Goal: Information Seeking & Learning: Learn about a topic

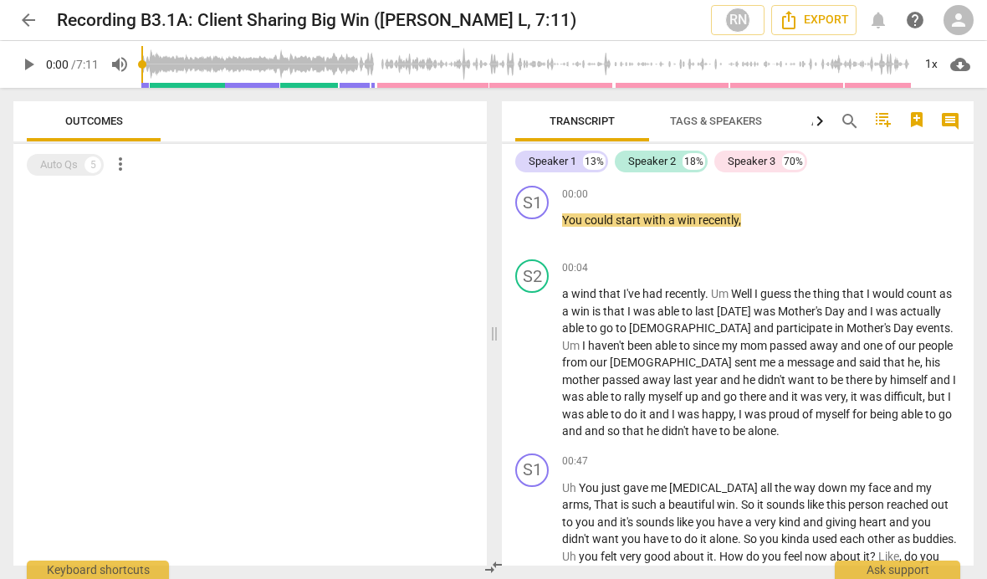
click at [29, 77] on button "play_arrow" at bounding box center [28, 64] width 30 height 30
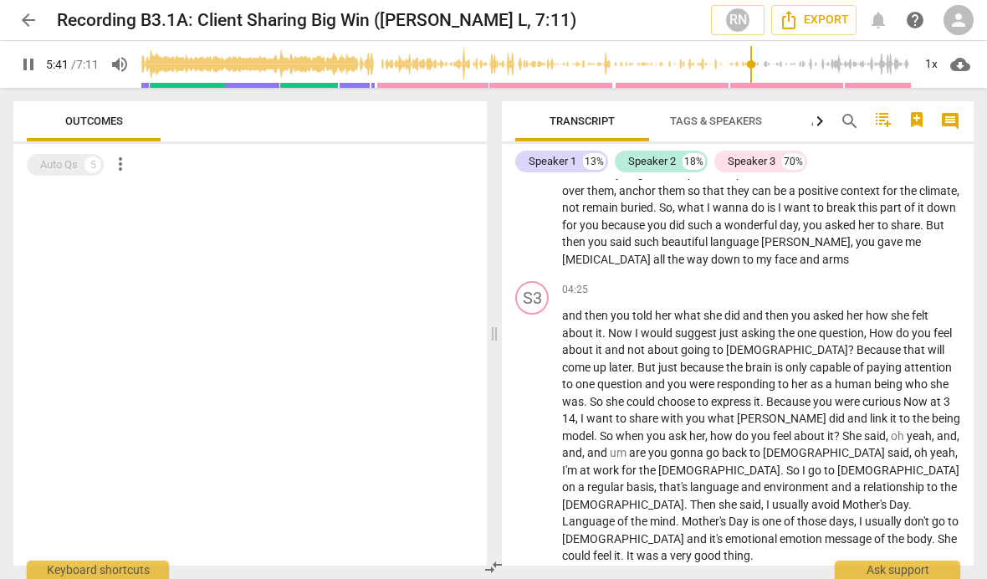
scroll to position [1610, 0]
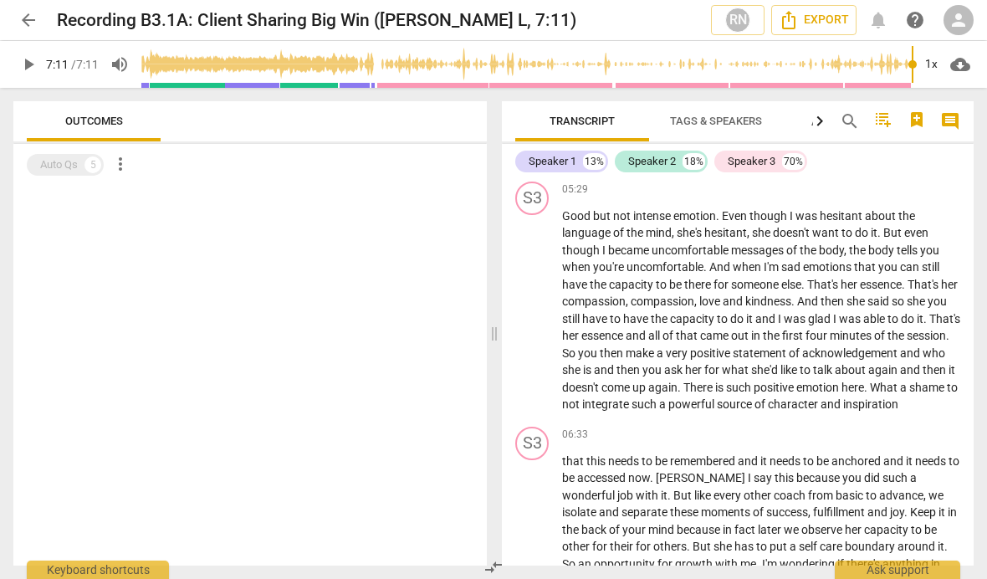
type input "431"
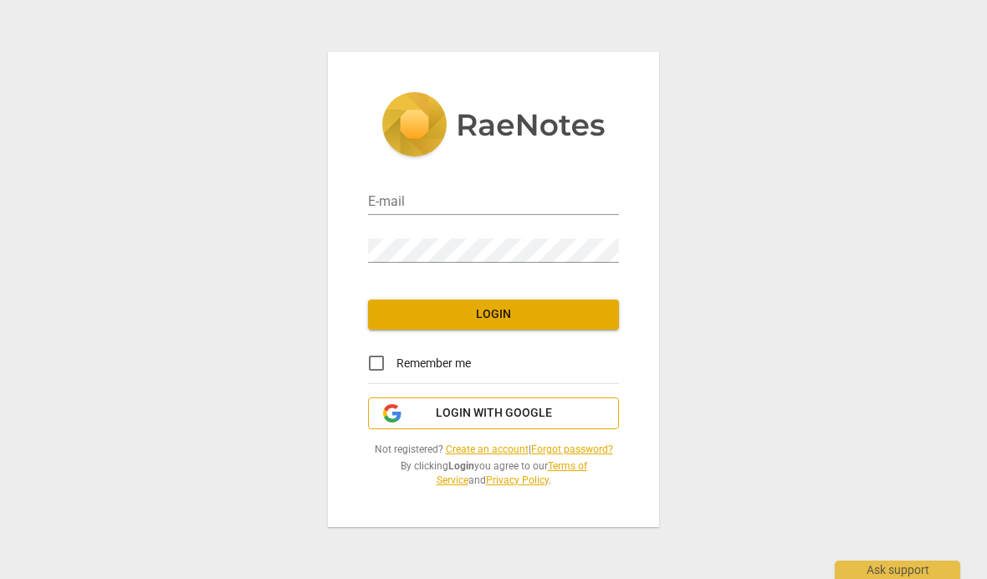
click at [438, 410] on span "Login with Google" at bounding box center [494, 413] width 116 height 17
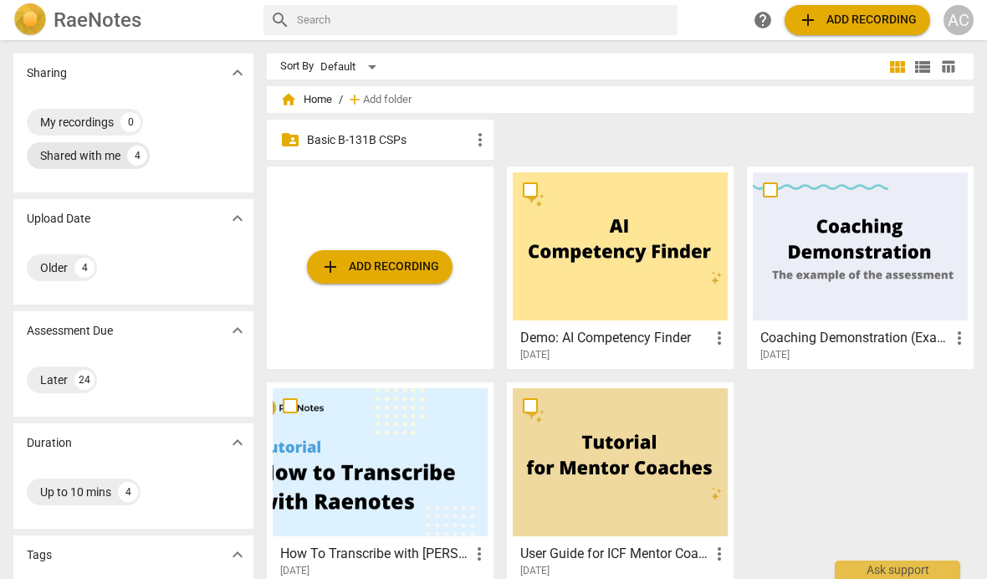
click at [73, 158] on div "Shared with me" at bounding box center [80, 155] width 80 height 17
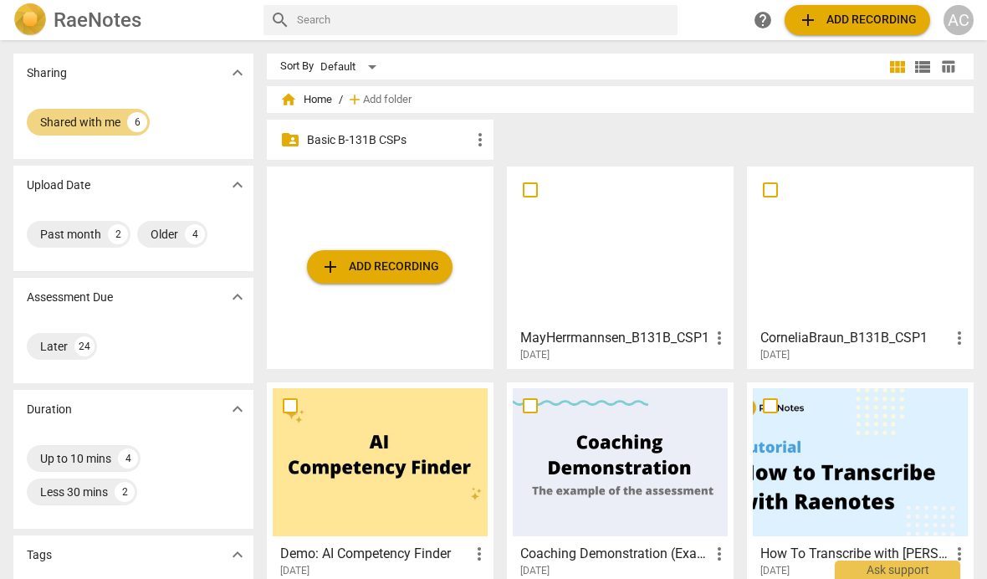
click at [328, 140] on p "Basic B-131B CSPs" at bounding box center [388, 140] width 163 height 18
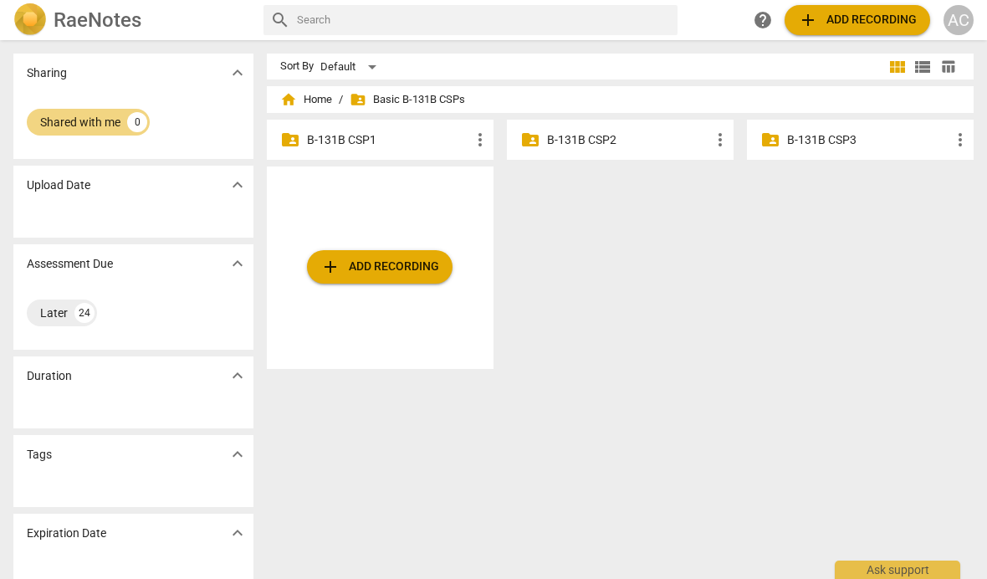
click at [340, 140] on p "B-131B CSP1" at bounding box center [388, 140] width 163 height 18
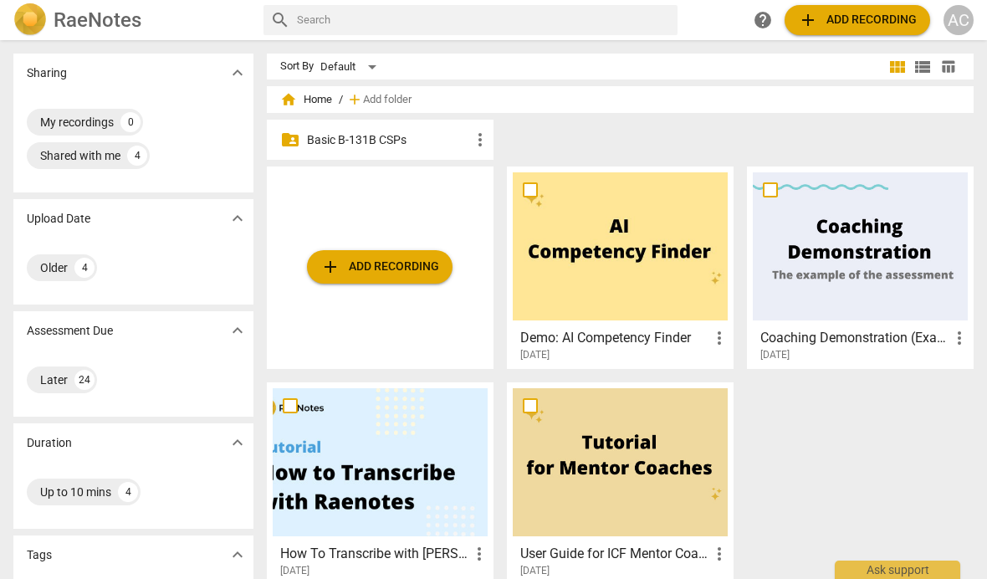
click at [956, 5] on div "AC" at bounding box center [958, 20] width 30 height 30
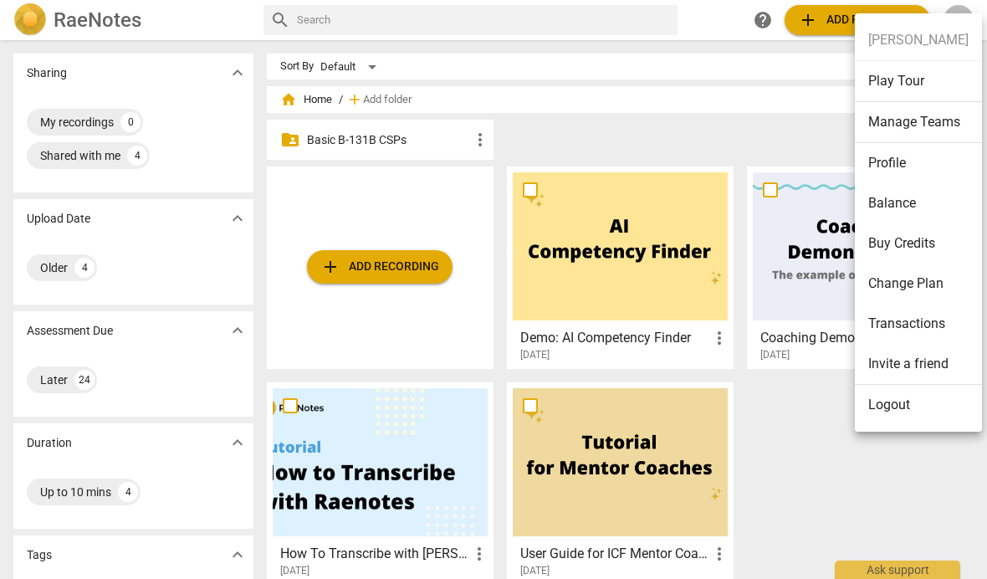
click at [908, 319] on li "Transactions" at bounding box center [918, 324] width 127 height 40
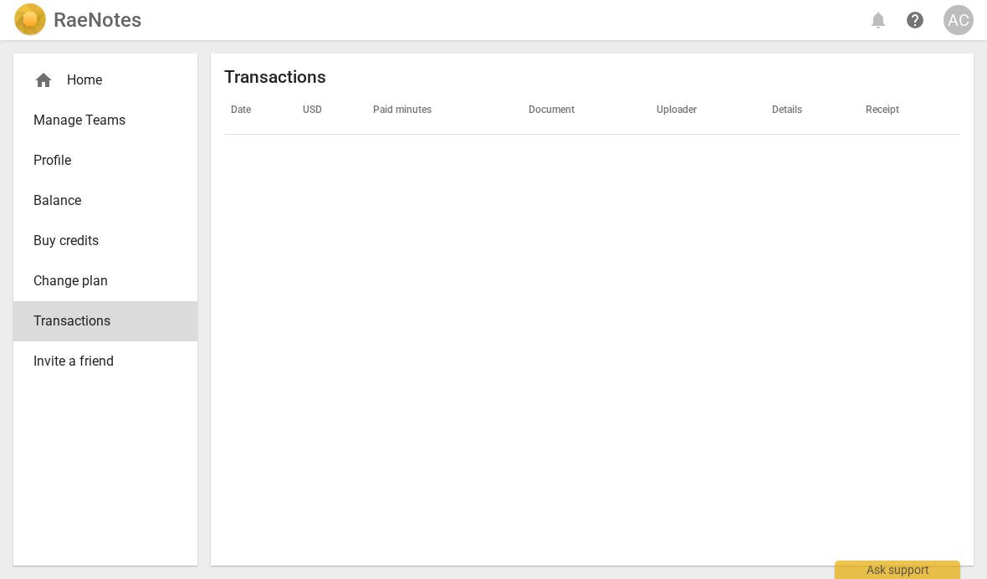
click at [80, 65] on div "home Home" at bounding box center [105, 80] width 184 height 40
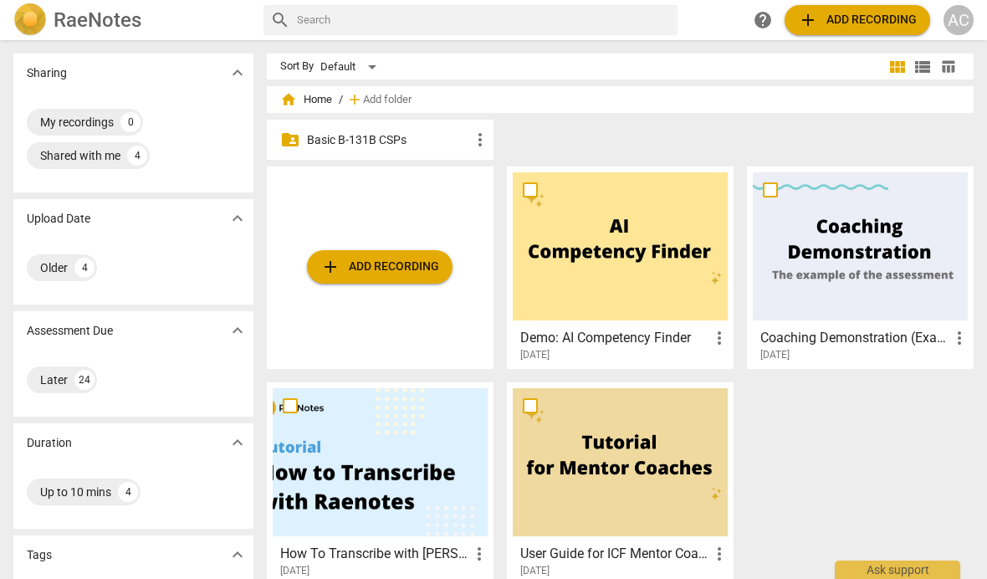
click at [342, 133] on p "Basic B-131B CSPs" at bounding box center [388, 140] width 163 height 18
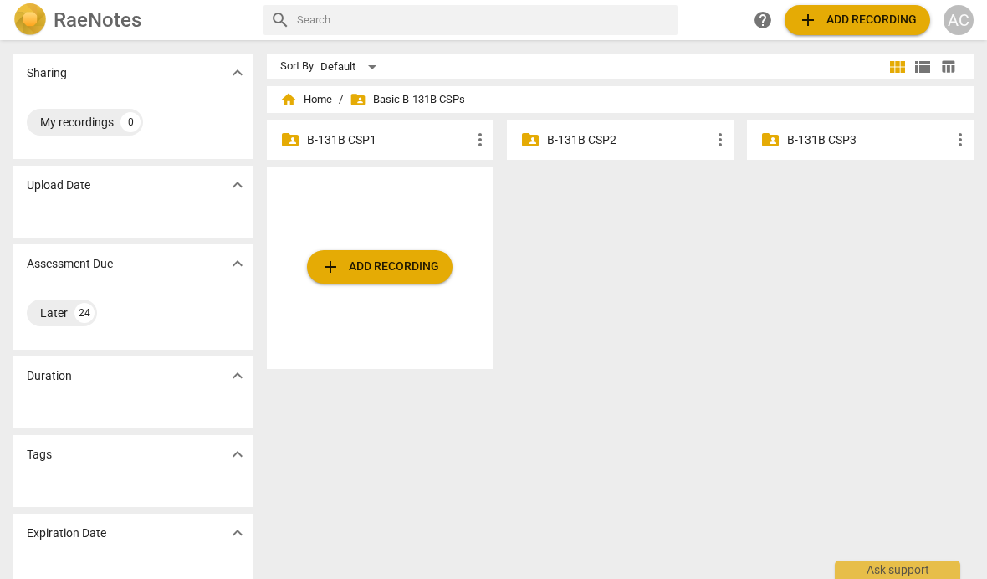
click at [606, 126] on div "folder_shared B-131B CSP2 more_vert" at bounding box center [620, 140] width 227 height 40
click at [576, 146] on p "B-131B CSP2" at bounding box center [628, 140] width 163 height 18
click at [335, 125] on div "folder_shared B-131B CSP1 more_vert" at bounding box center [380, 140] width 227 height 40
click at [331, 126] on div "folder_shared B-131B CSP1 more_vert" at bounding box center [380, 140] width 227 height 40
click at [334, 128] on div "folder_shared B-131B CSP1 more_vert" at bounding box center [380, 140] width 227 height 40
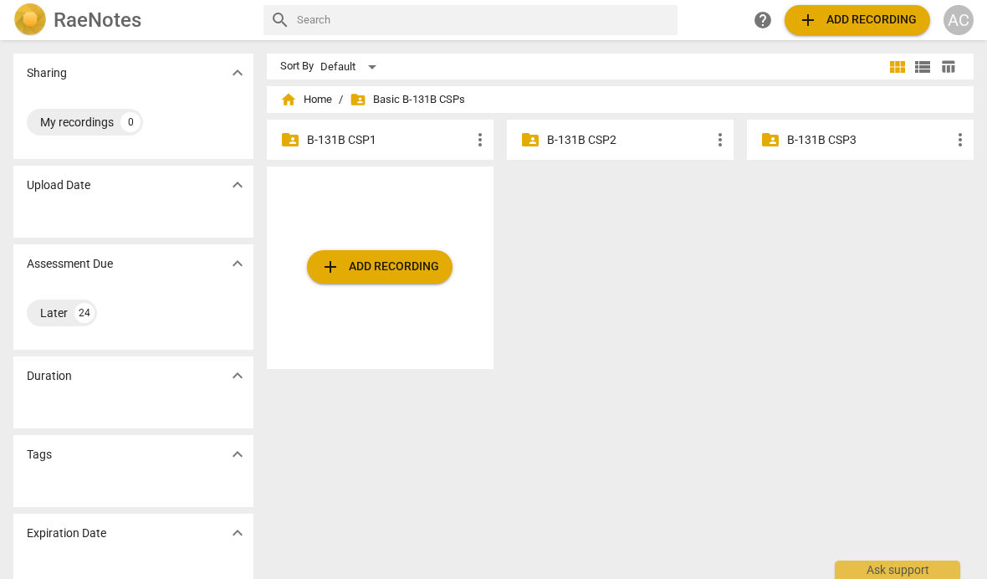
click at [406, 124] on div "folder_shared B-131B CSP1 more_vert" at bounding box center [380, 140] width 227 height 40
click at [324, 136] on p "B-131B CSP1" at bounding box center [388, 140] width 163 height 18
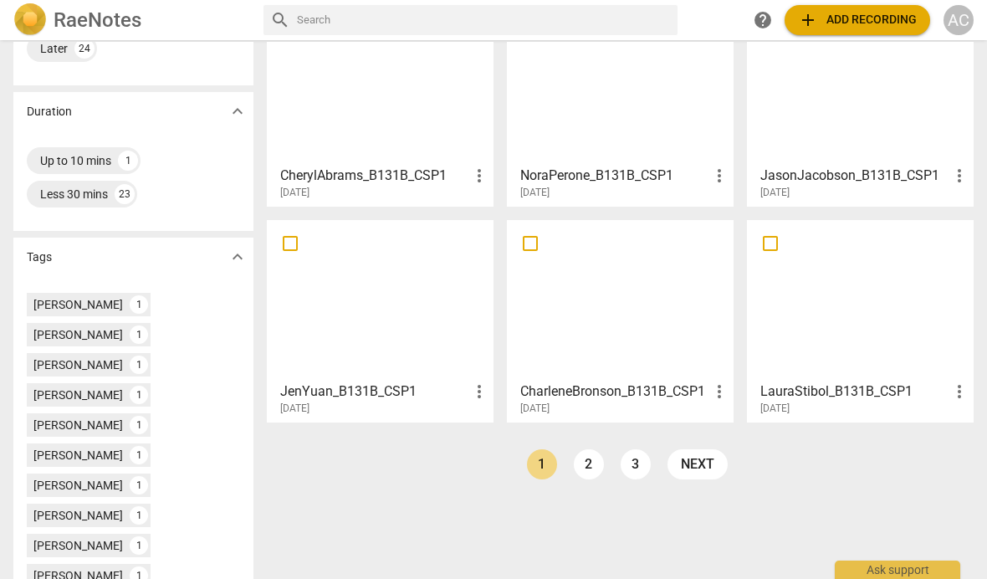
scroll to position [332, 0]
click at [643, 468] on link "3" at bounding box center [636, 463] width 30 height 30
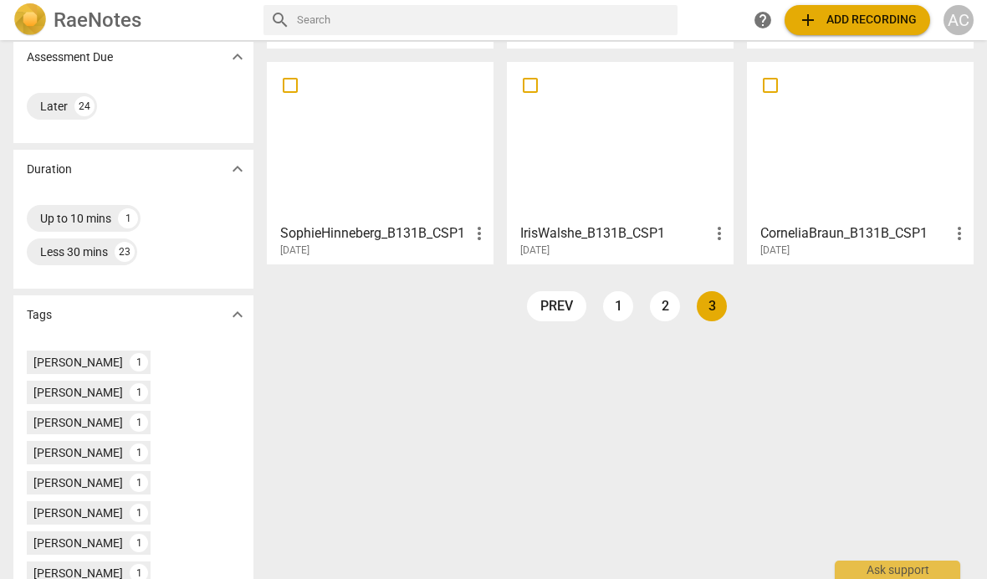
scroll to position [266, 0]
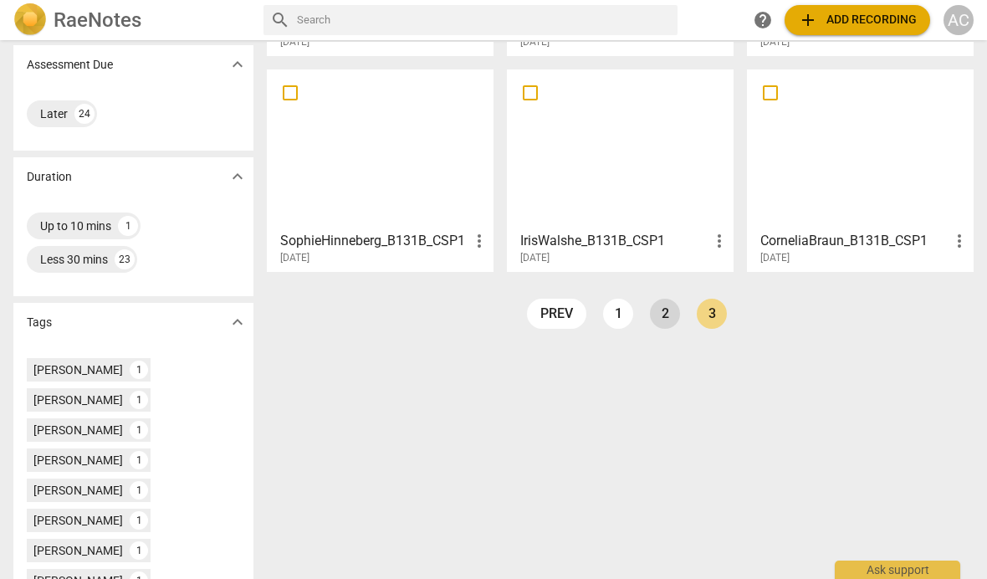
click at [665, 309] on link "2" at bounding box center [665, 314] width 30 height 30
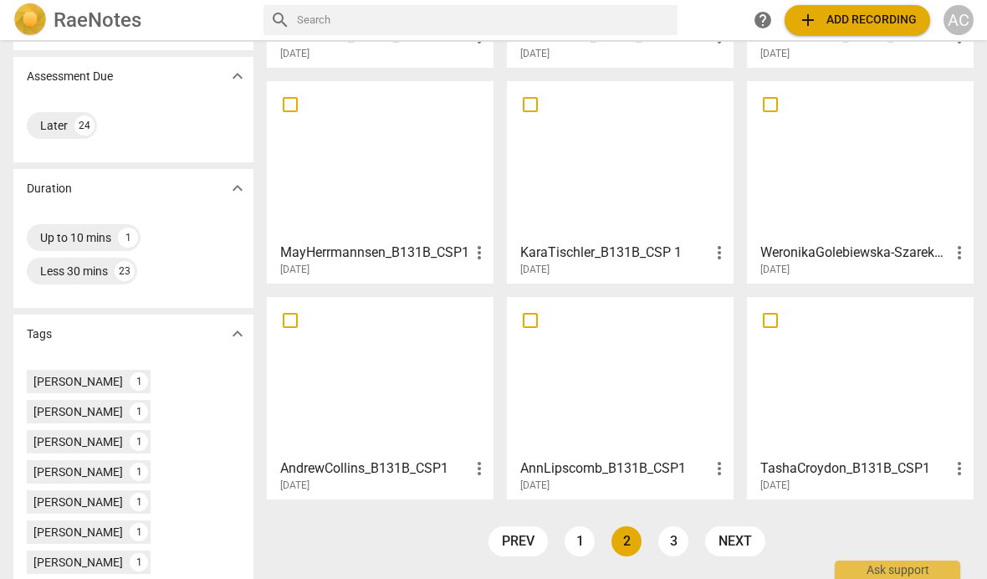
scroll to position [274, 0]
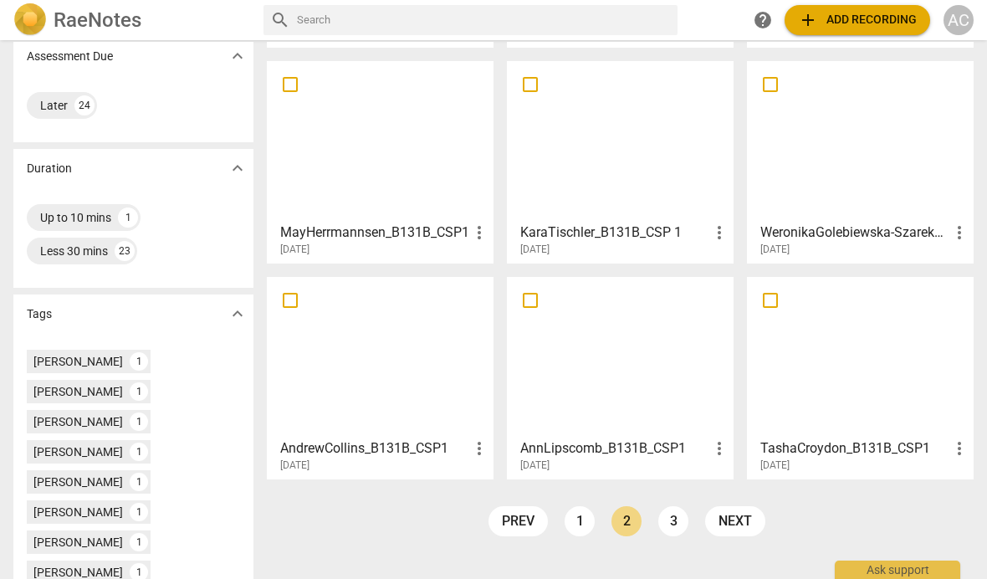
click at [333, 364] on div at bounding box center [380, 357] width 215 height 148
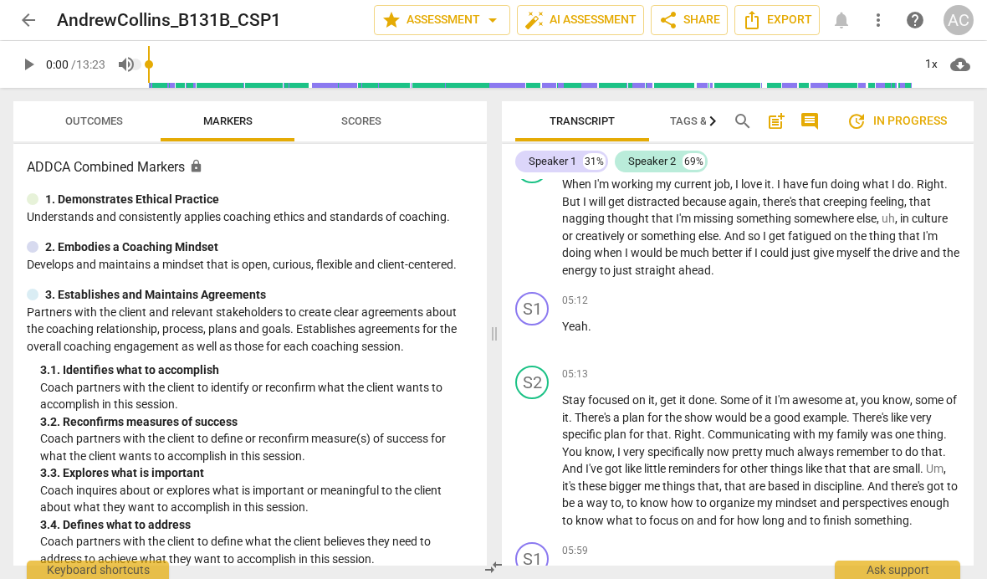
scroll to position [2433, 0]
